Goal: Find specific page/section: Find specific page/section

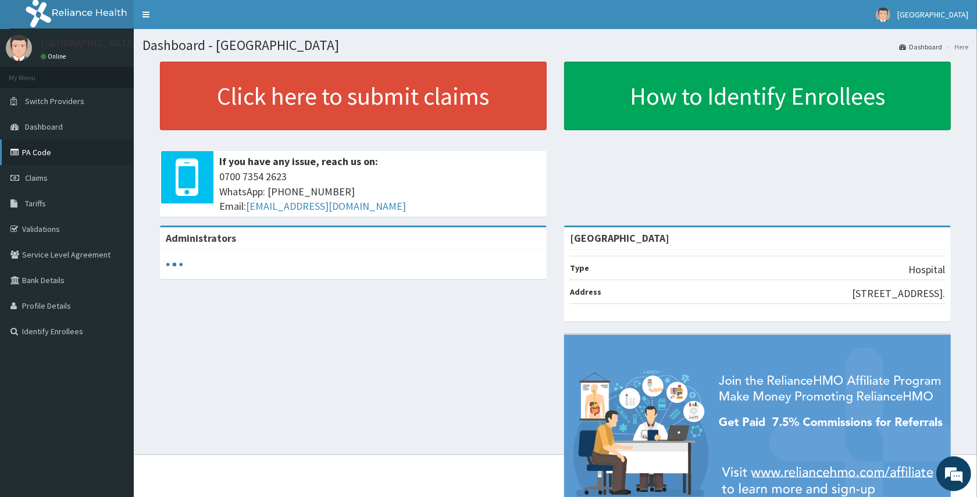
click at [40, 155] on link "PA Code" at bounding box center [67, 153] width 134 height 26
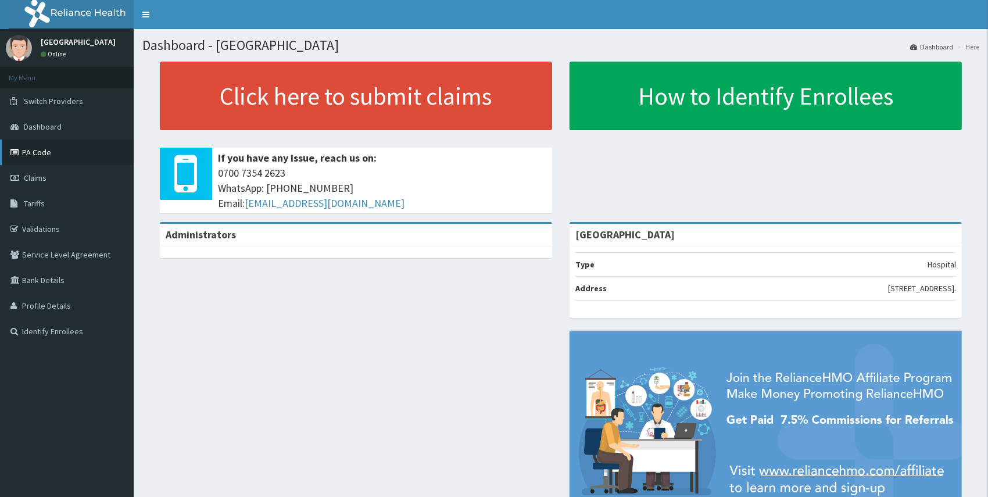
click at [44, 159] on link "PA Code" at bounding box center [67, 153] width 134 height 26
click at [42, 145] on link "PA Code" at bounding box center [67, 153] width 134 height 26
